Goal: Task Accomplishment & Management: Use online tool/utility

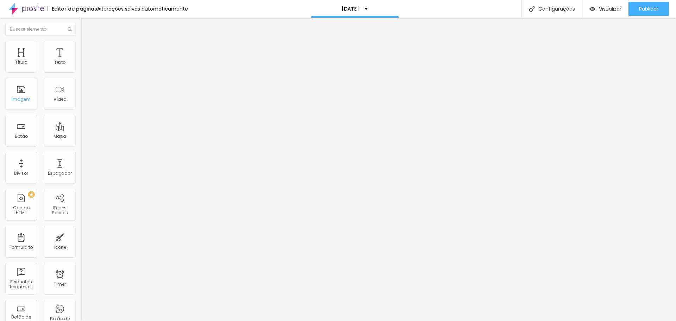
click at [11, 104] on div "Imagem" at bounding box center [21, 94] width 32 height 32
click at [20, 92] on div "Imagem" at bounding box center [21, 94] width 32 height 32
click at [18, 98] on div "Imagem" at bounding box center [21, 99] width 19 height 5
click at [87, 48] on span "Estilo" at bounding box center [92, 46] width 11 height 6
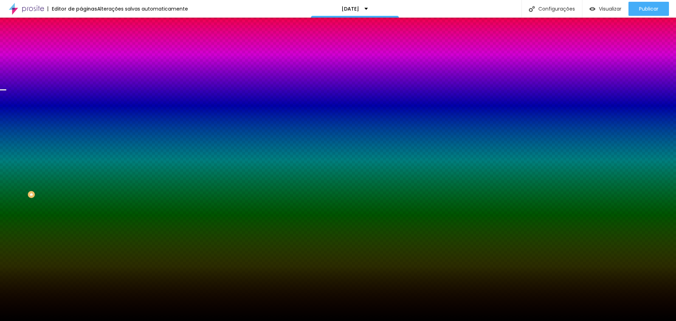
click at [81, 65] on span "Trocar imagem" at bounding box center [100, 62] width 38 height 6
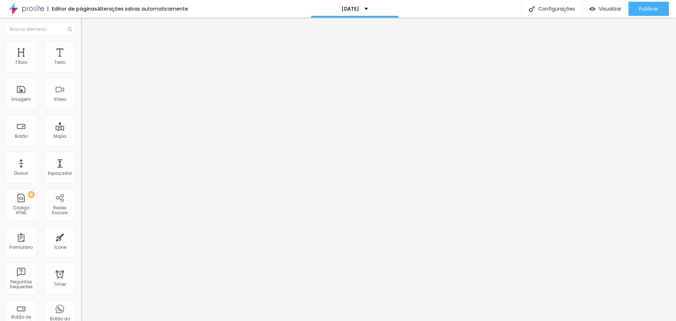
click at [85, 101] on icon "button" at bounding box center [86, 100] width 3 height 3
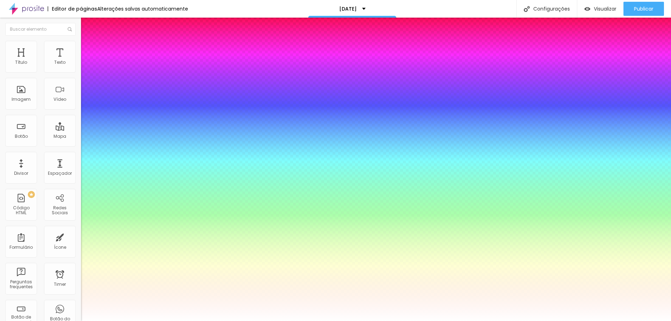
type input "1"
type input "0.5"
select select "AnonymousPro-Bold"
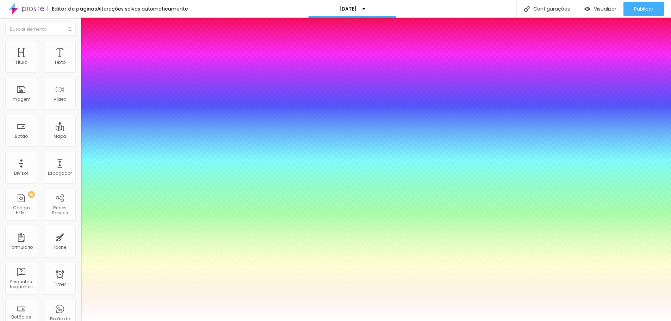
type input "1"
type input "0.5"
type input "1"
type input "0.5"
type input "1"
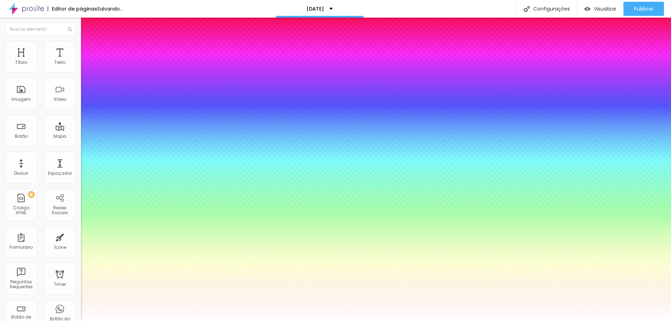
type input "0.5"
select select "ChangaOne-Regular"
type input "1"
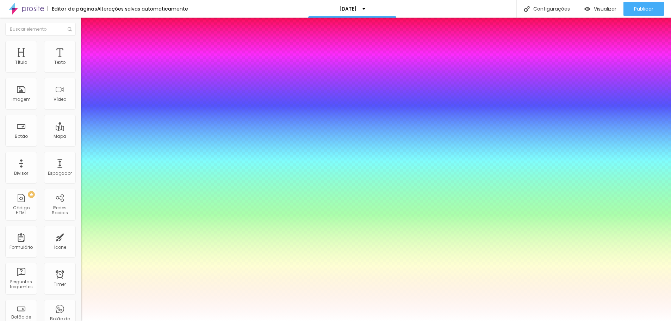
type input "0.5"
type input "1"
type input "0.5"
type input "1"
type input "0.5"
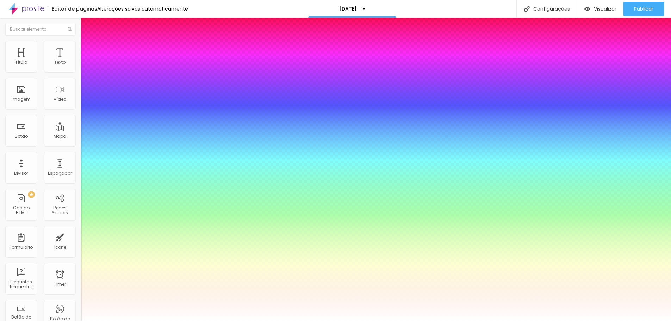
select select "RalewayExtraBold"
type input "1"
type input "0.5"
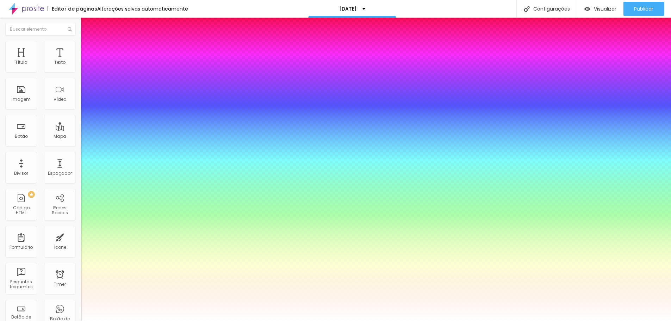
type input "1"
type input "0.5"
type input "1"
type input "0.5"
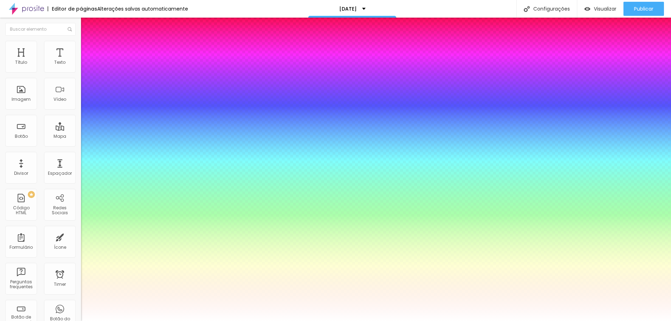
select select "WorkSansMedium"
type input "1"
type input "0.5"
type input "1"
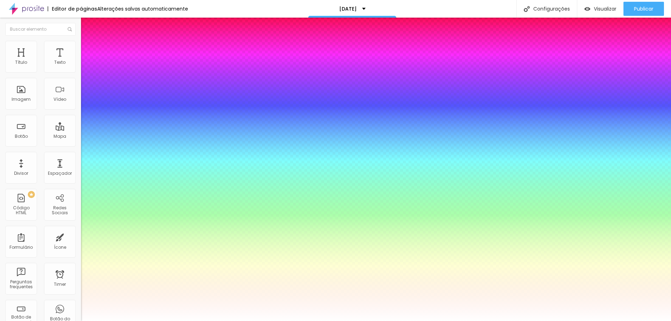
type input "0.5"
drag, startPoint x: 147, startPoint y: 180, endPoint x: 146, endPoint y: 175, distance: 5.1
type input "1"
type input "0.5"
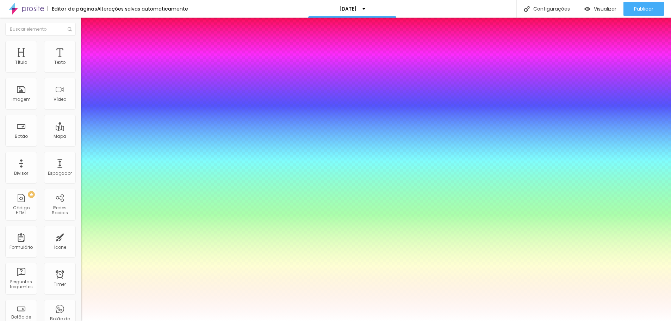
select select "QuicksandLight"
type input "1"
type input "0.5"
type input "1"
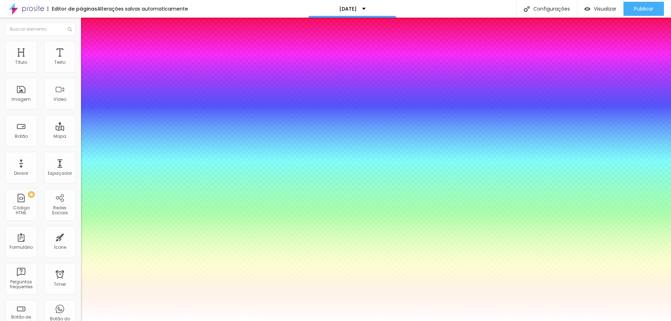
type input "0.5"
type input "1"
type input "0.5"
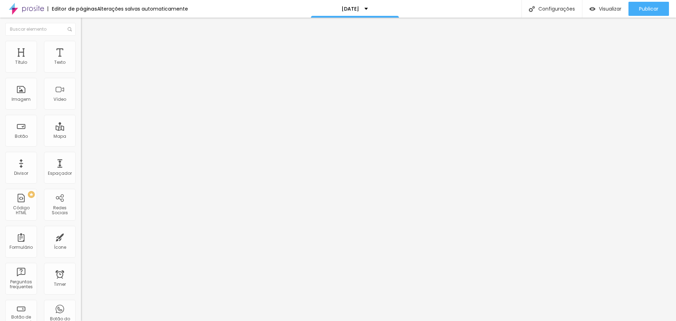
click at [81, 72] on span "Titulo 3" at bounding box center [91, 68] width 20 height 8
click at [81, 106] on button "button" at bounding box center [86, 101] width 10 height 7
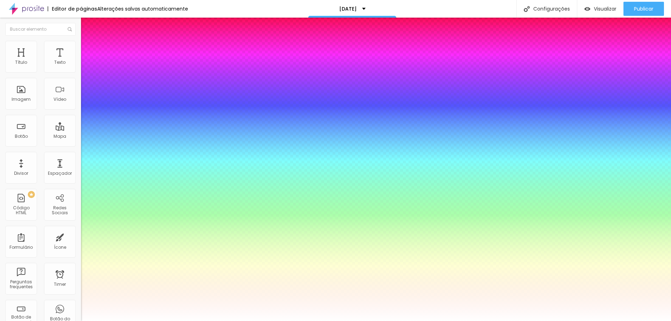
type input "1"
type input "0.5"
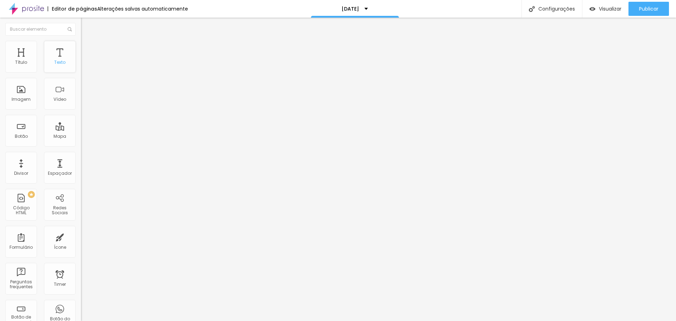
click at [61, 55] on div "Texto" at bounding box center [60, 57] width 32 height 32
click at [84, 66] on icon "button" at bounding box center [86, 63] width 4 height 4
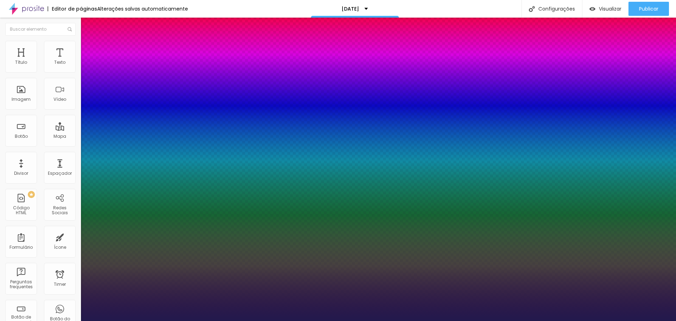
type input "1"
type input "13"
type input "1"
type input "22"
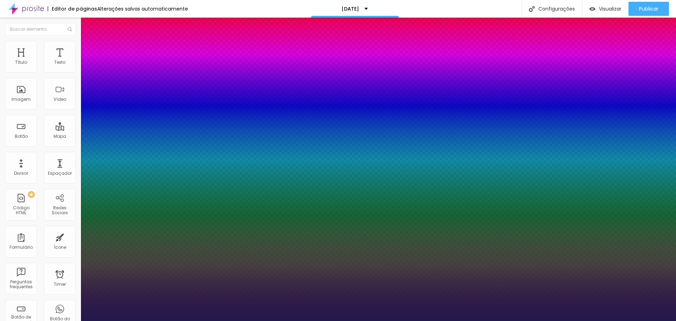
type input "22"
type input "1"
type input "24"
type input "1"
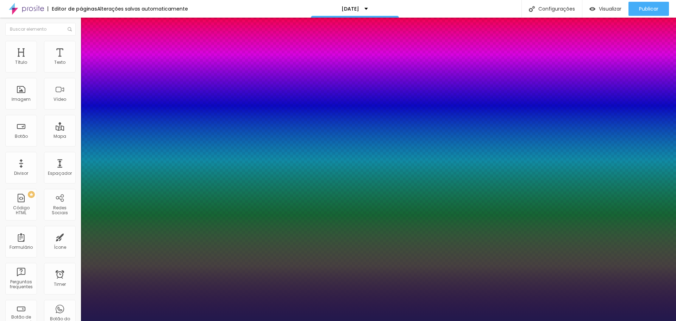
type input "26"
type input "1"
type input "28"
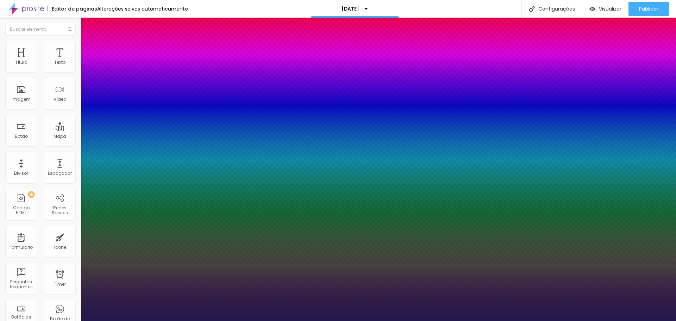
type input "1"
type input "29"
type input "1"
drag, startPoint x: 93, startPoint y: 120, endPoint x: 103, endPoint y: 118, distance: 10.0
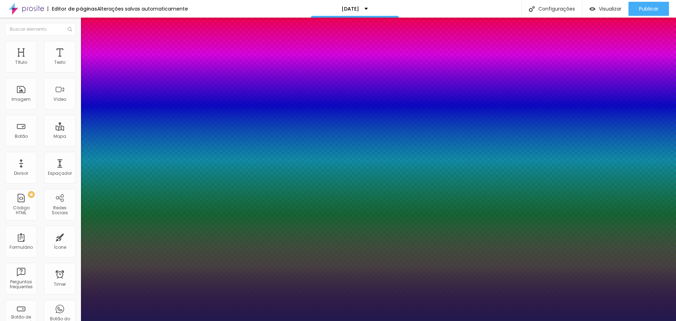
type input "29"
type input "1"
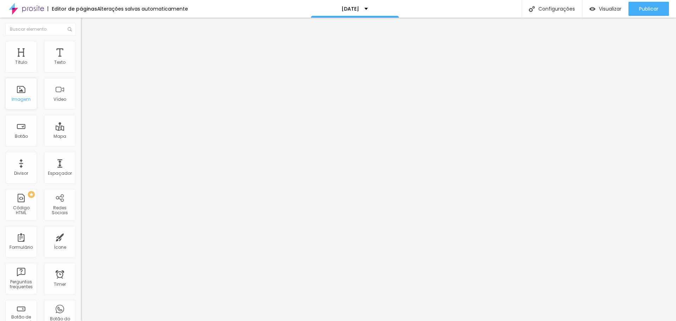
click at [11, 86] on div "Imagem" at bounding box center [21, 94] width 32 height 32
click at [121, 321] on div at bounding box center [338, 325] width 676 height 0
click at [54, 62] on div "Texto" at bounding box center [59, 62] width 11 height 5
click at [81, 45] on img at bounding box center [84, 44] width 6 height 6
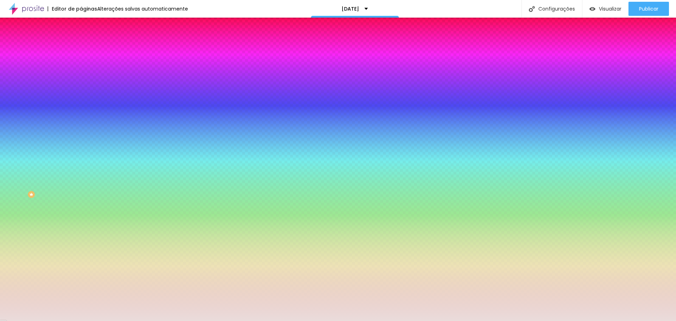
click at [81, 67] on div at bounding box center [121, 67] width 81 height 0
click at [36, 100] on div at bounding box center [338, 160] width 676 height 321
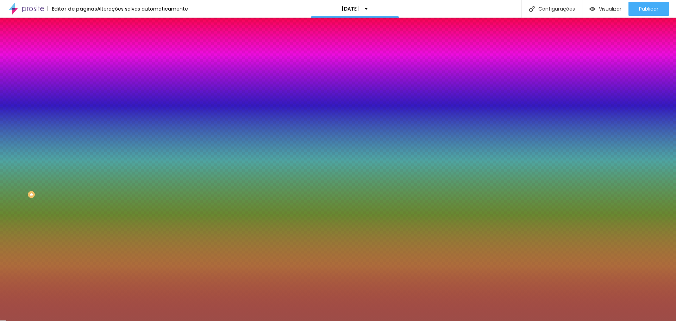
click at [47, 94] on div at bounding box center [338, 160] width 676 height 321
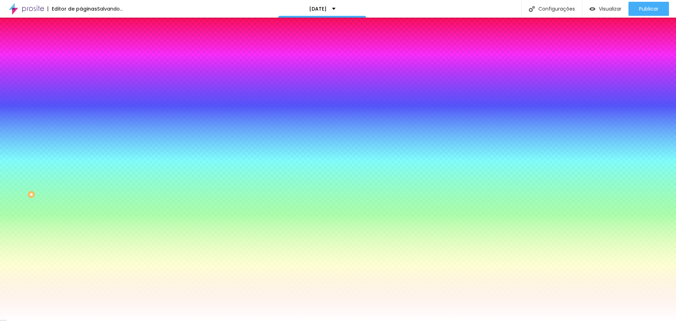
type input "#F5F5F5"
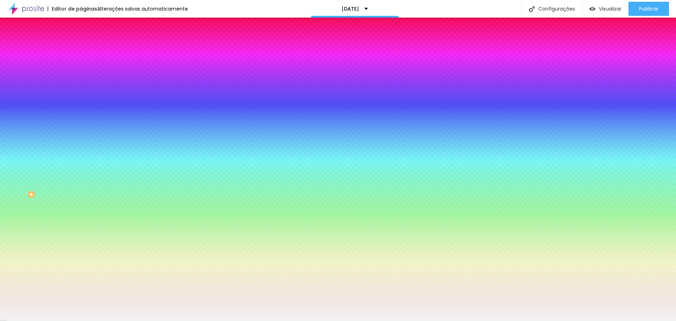
drag, startPoint x: 47, startPoint y: 94, endPoint x: 0, endPoint y: 82, distance: 48.4
click at [81, 82] on div "Cor de fundo Voltar ao padrão #F5F5F5 Sombra DESATIVADO Voltar ao padrão [PERSO…" at bounding box center [121, 86] width 81 height 63
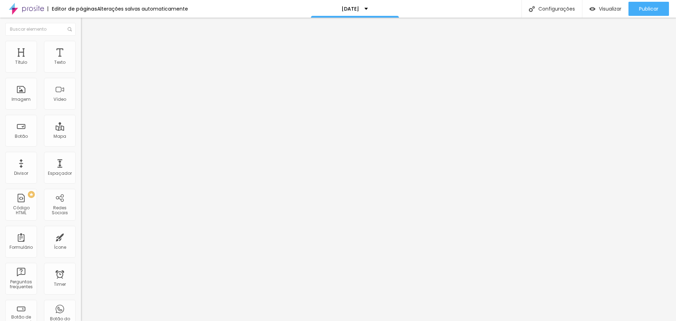
click at [81, 46] on li "Estilo" at bounding box center [121, 44] width 81 height 7
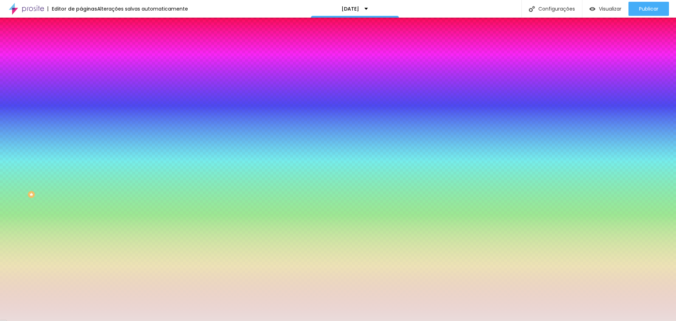
click at [81, 67] on div at bounding box center [121, 67] width 81 height 0
click at [62, 118] on div at bounding box center [338, 160] width 676 height 321
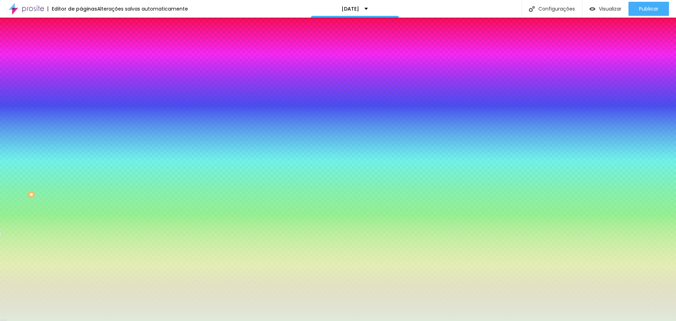
click at [50, 120] on div at bounding box center [338, 160] width 676 height 321
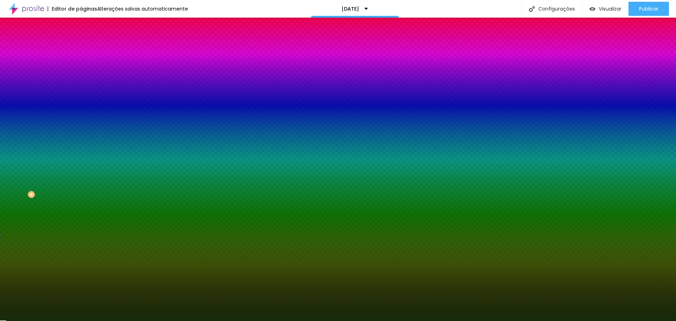
type input "#183309"
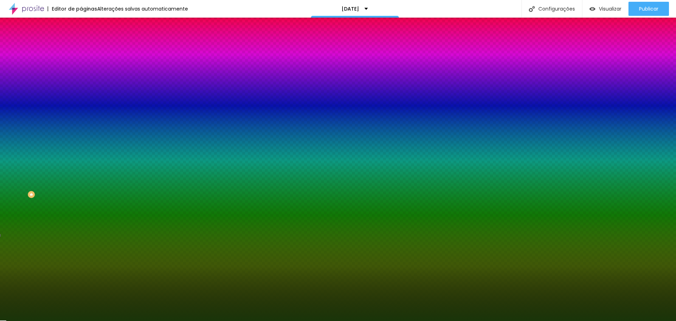
drag, startPoint x: 39, startPoint y: 108, endPoint x: 49, endPoint y: 122, distance: 16.3
click at [49, 122] on div at bounding box center [338, 160] width 676 height 321
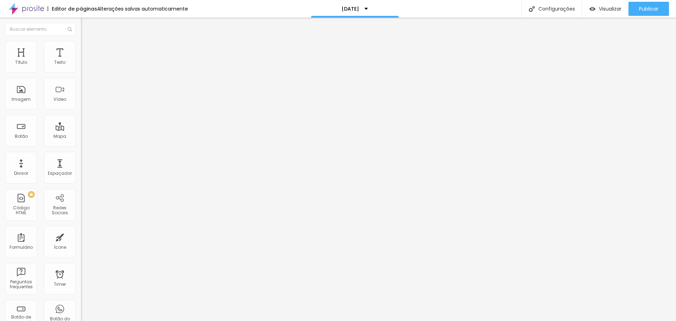
click at [81, 43] on li "Estilo" at bounding box center [121, 44] width 81 height 7
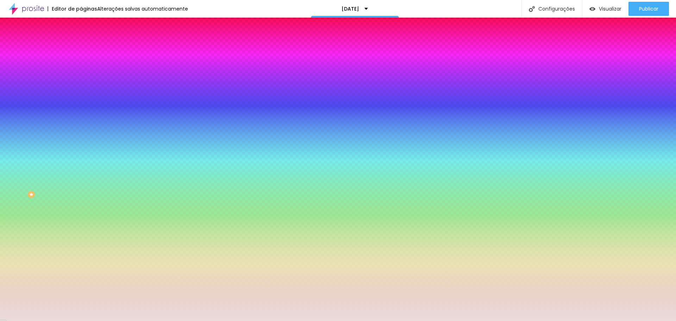
click at [81, 67] on div at bounding box center [121, 67] width 81 height 0
click at [62, 85] on div at bounding box center [338, 160] width 676 height 321
drag, startPoint x: 62, startPoint y: 83, endPoint x: 62, endPoint y: 74, distance: 9.5
click at [81, 74] on div "Cor de fundo Voltar ao padrão #EADBDB" at bounding box center [121, 64] width 81 height 19
click at [81, 73] on input "#EADBDB" at bounding box center [123, 70] width 85 height 7
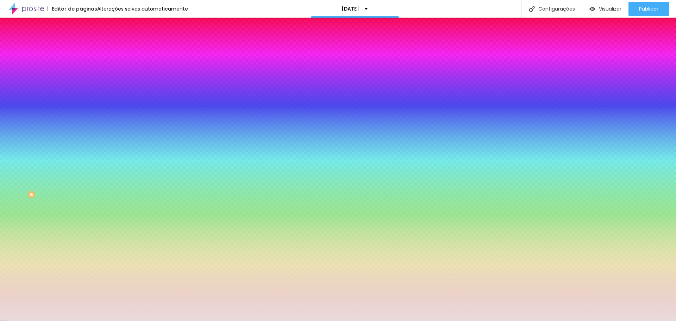
click at [81, 67] on div at bounding box center [121, 67] width 81 height 0
click at [62, 83] on div at bounding box center [338, 160] width 676 height 321
click at [62, 82] on div at bounding box center [338, 160] width 676 height 321
click at [49, 86] on div at bounding box center [338, 160] width 676 height 321
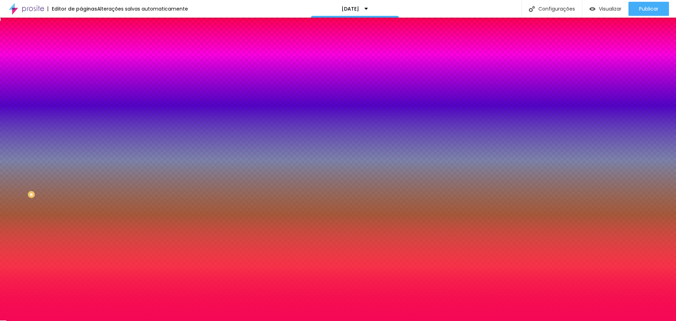
click at [56, 82] on div at bounding box center [338, 160] width 676 height 321
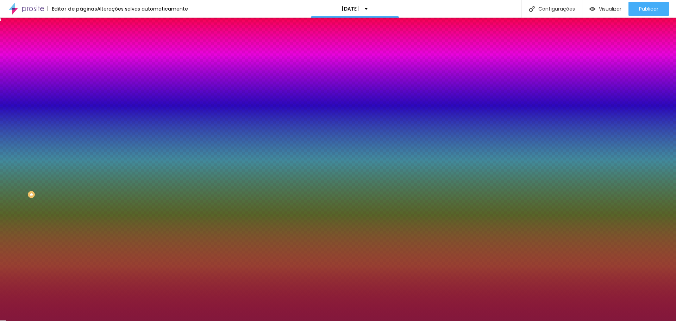
drag, startPoint x: 53, startPoint y: 85, endPoint x: 53, endPoint y: 103, distance: 17.6
click at [49, 105] on div at bounding box center [338, 160] width 676 height 321
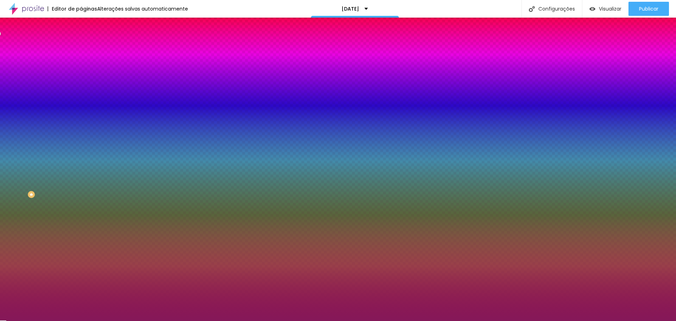
type input "#85181A"
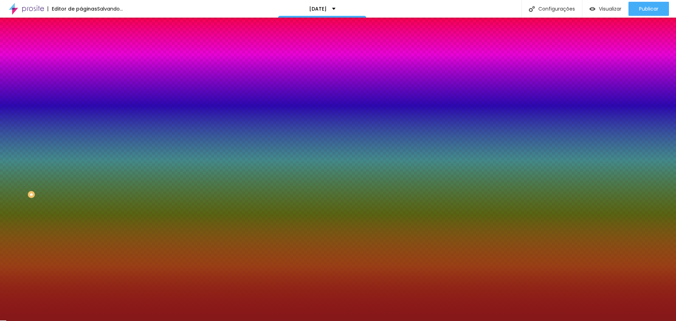
drag, startPoint x: 63, startPoint y: 85, endPoint x: 67, endPoint y: 76, distance: 9.8
click at [81, 74] on div "Cor de fundo Voltar ao padrão #85181A" at bounding box center [121, 64] width 81 height 19
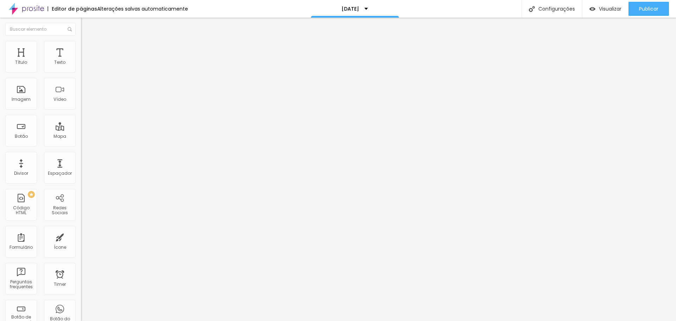
click at [87, 47] on span "Avançado" at bounding box center [98, 46] width 23 height 6
click at [81, 40] on img at bounding box center [84, 37] width 6 height 6
click at [81, 41] on img at bounding box center [84, 44] width 6 height 6
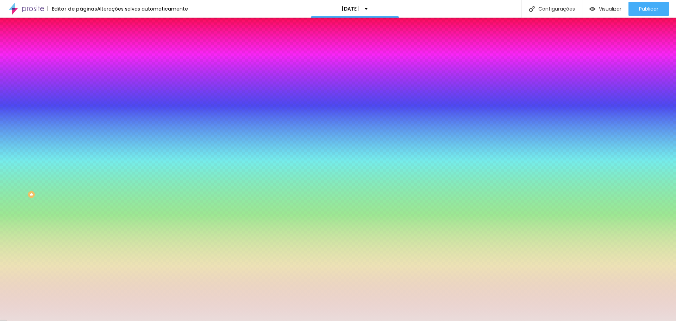
click at [81, 67] on div at bounding box center [121, 67] width 81 height 0
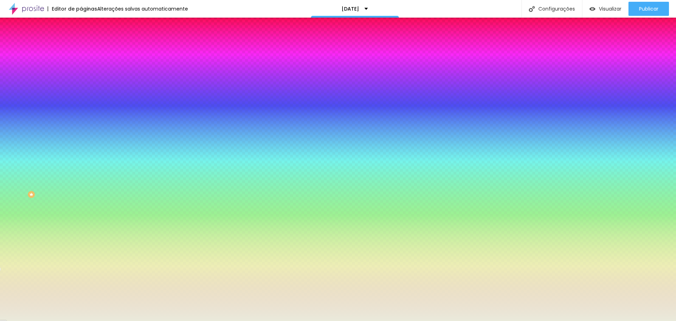
click at [59, 124] on div at bounding box center [338, 160] width 676 height 321
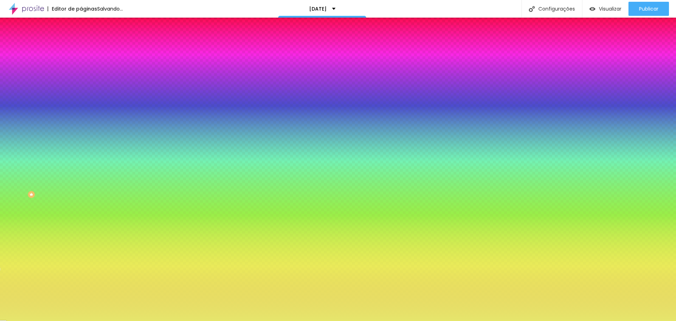
click at [35, 85] on div at bounding box center [338, 160] width 676 height 321
click at [23, 85] on div at bounding box center [338, 160] width 676 height 321
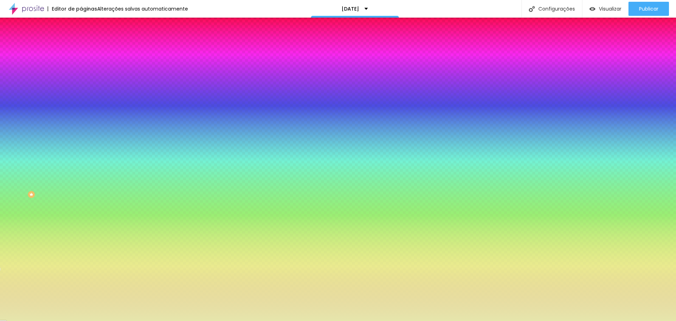
click at [170, 32] on div at bounding box center [170, 31] width 1 height 1
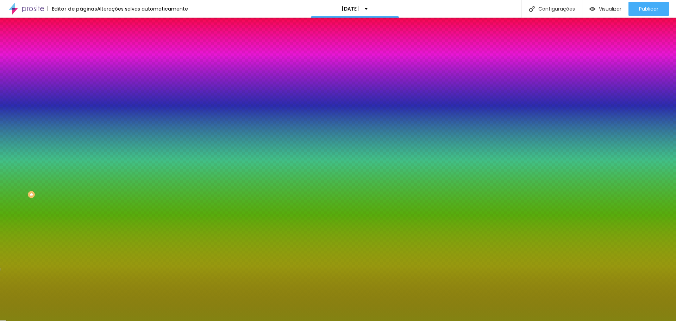
click at [51, 105] on div at bounding box center [338, 160] width 676 height 321
click at [54, 107] on div at bounding box center [338, 160] width 676 height 321
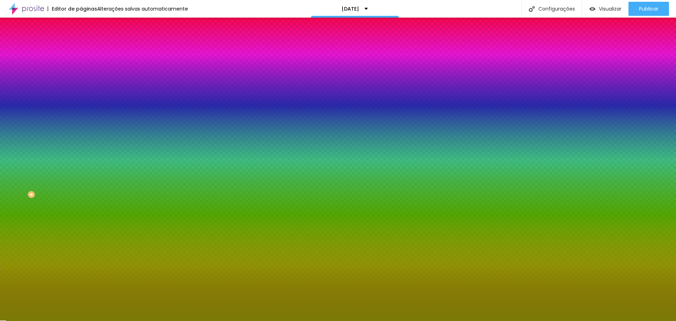
click at [62, 126] on div at bounding box center [338, 160] width 676 height 321
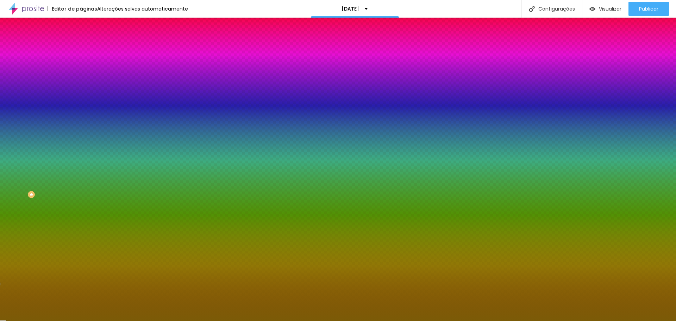
click at [43, 93] on div at bounding box center [338, 160] width 676 height 321
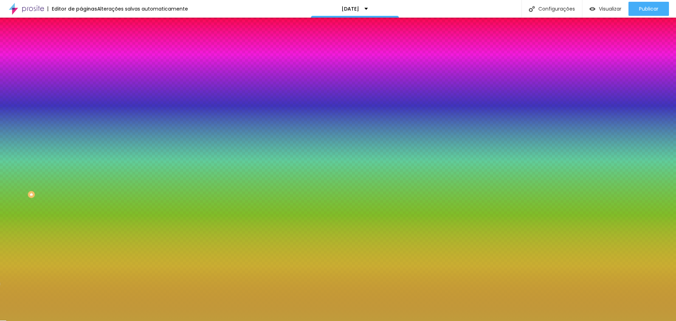
click at [32, 93] on div at bounding box center [338, 160] width 676 height 321
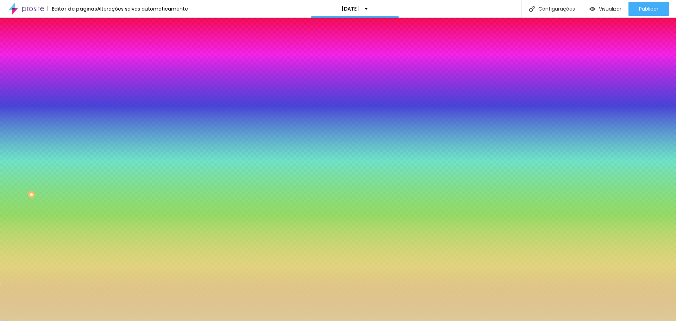
click at [25, 87] on div at bounding box center [338, 160] width 676 height 321
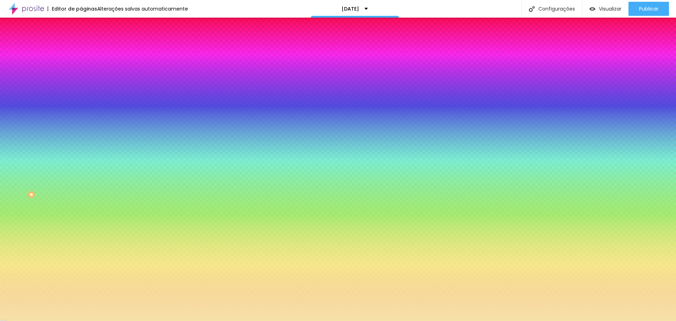
click at [25, 81] on div at bounding box center [338, 160] width 676 height 321
type input "#FFE6A1"
drag, startPoint x: 41, startPoint y: 83, endPoint x: 27, endPoint y: 61, distance: 25.9
click at [81, 61] on div "Cor de fundo Voltar ao padrão #FFE6A1 Sombra DESATIVADO Voltar ao padrão [PERSO…" at bounding box center [121, 86] width 81 height 63
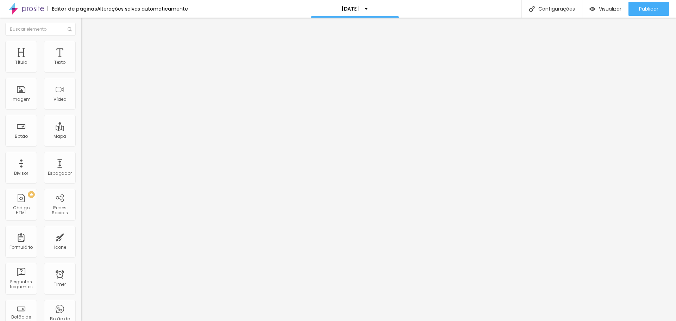
click at [81, 22] on button "Editar Título" at bounding box center [121, 26] width 81 height 16
click at [86, 24] on img "button" at bounding box center [89, 26] width 6 height 6
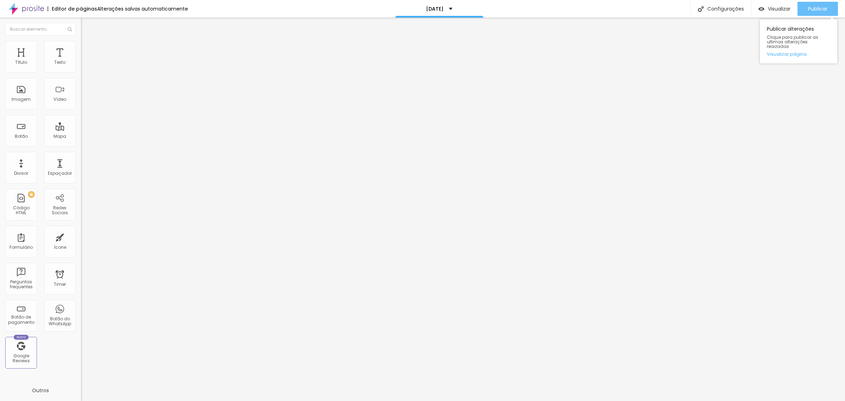
click at [676, 8] on span "Publicar" at bounding box center [817, 9] width 19 height 6
click at [676, 11] on span "Visualizar" at bounding box center [773, 9] width 23 height 6
